Goal: Check status

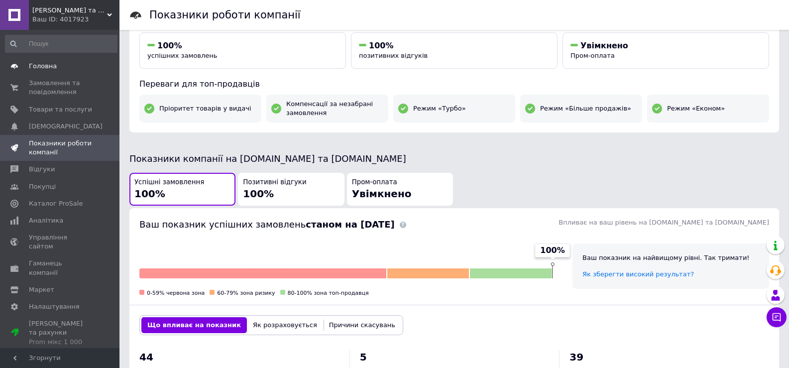
scroll to position [66, 0]
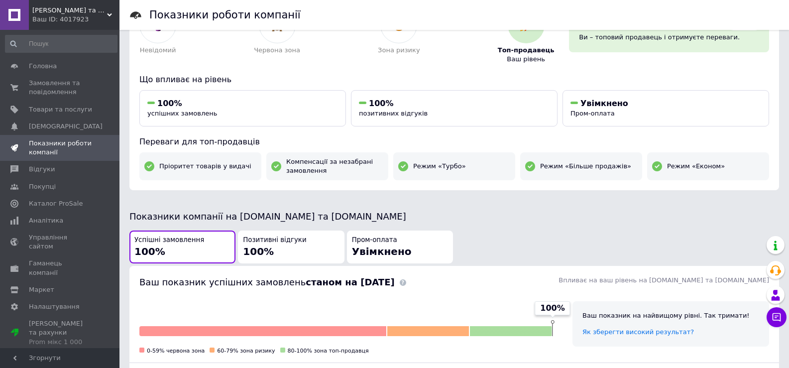
click at [59, 13] on span "[PERSON_NAME] та Подарунків." at bounding box center [69, 10] width 75 height 9
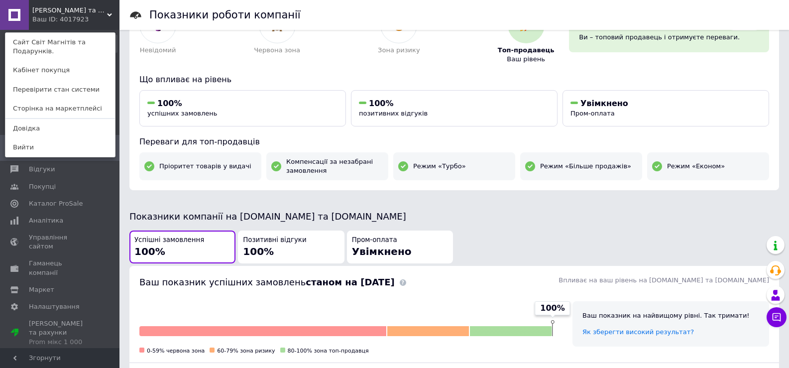
click at [77, 11] on span "[PERSON_NAME] та Подарунків." at bounding box center [69, 10] width 75 height 9
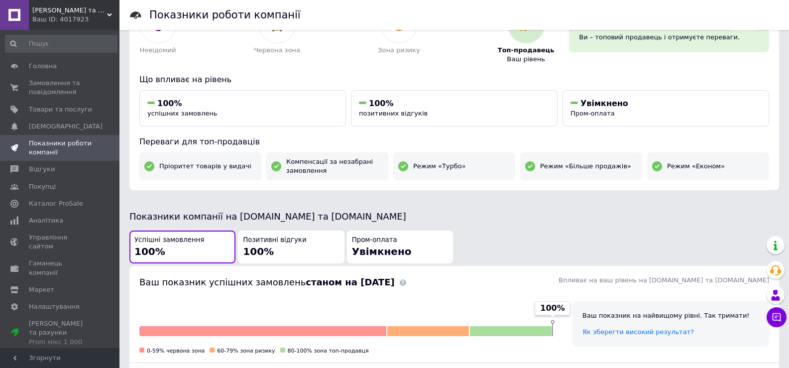
click at [59, 14] on span "[PERSON_NAME] та Подарунків." at bounding box center [69, 10] width 75 height 9
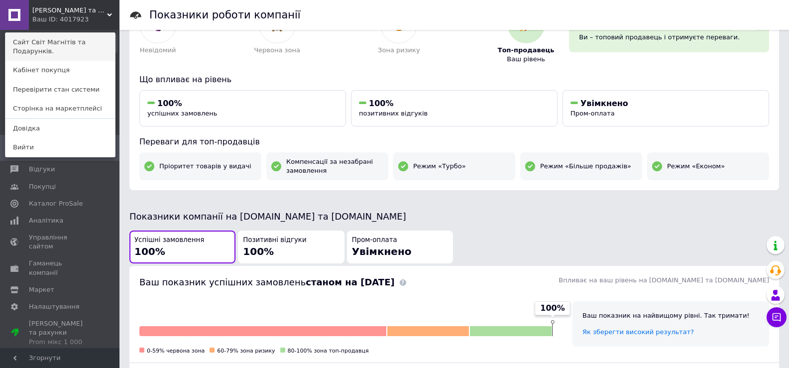
click at [75, 47] on link "Сайт Світ Магнітів та Подарунків." at bounding box center [59, 47] width 109 height 28
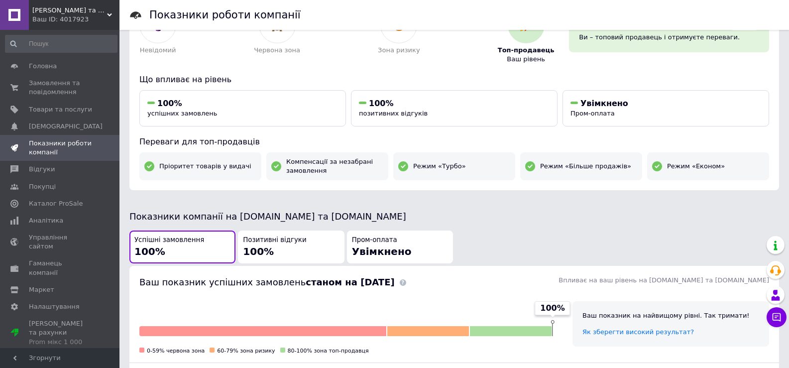
click at [74, 8] on span "[PERSON_NAME] та Подарунків." at bounding box center [69, 10] width 75 height 9
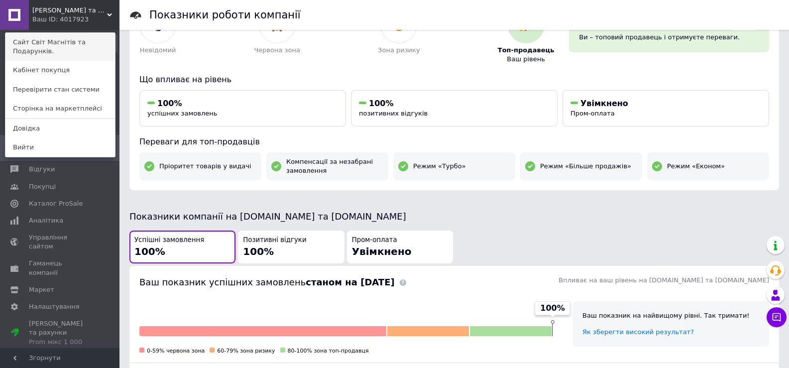
click at [98, 47] on link "Сайт Світ Магнітів та Подарунків." at bounding box center [59, 47] width 109 height 28
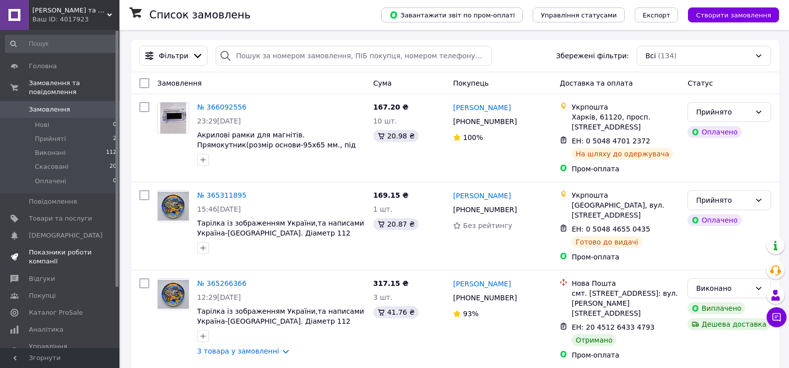
click at [78, 248] on span "Показники роботи компанії" at bounding box center [60, 257] width 63 height 18
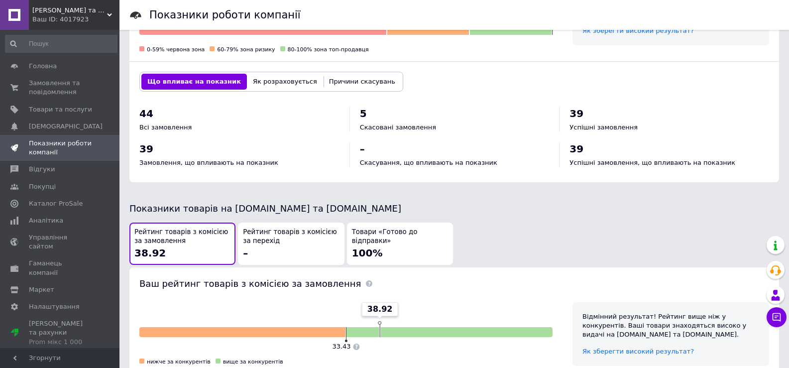
scroll to position [364, 0]
